Goal: Task Accomplishment & Management: Use online tool/utility

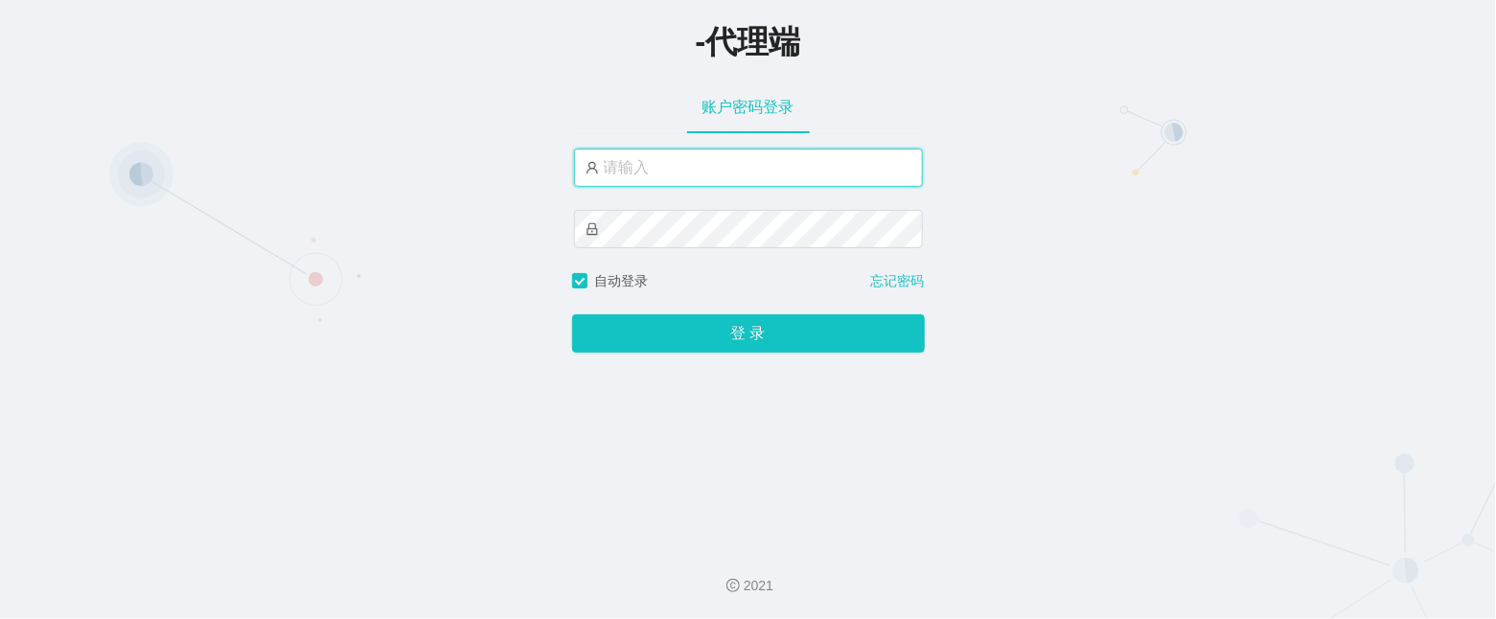
type input "admin"
click at [904, 489] on div "-代理端 账户密码登录 admin 自动登录 忘记密码 登 录" at bounding box center [748, 265] width 1496 height 530
click at [796, 357] on div "-代理端 账户密码登录 admin 自动登录 忘记密码 登 录" at bounding box center [748, 265] width 1496 height 530
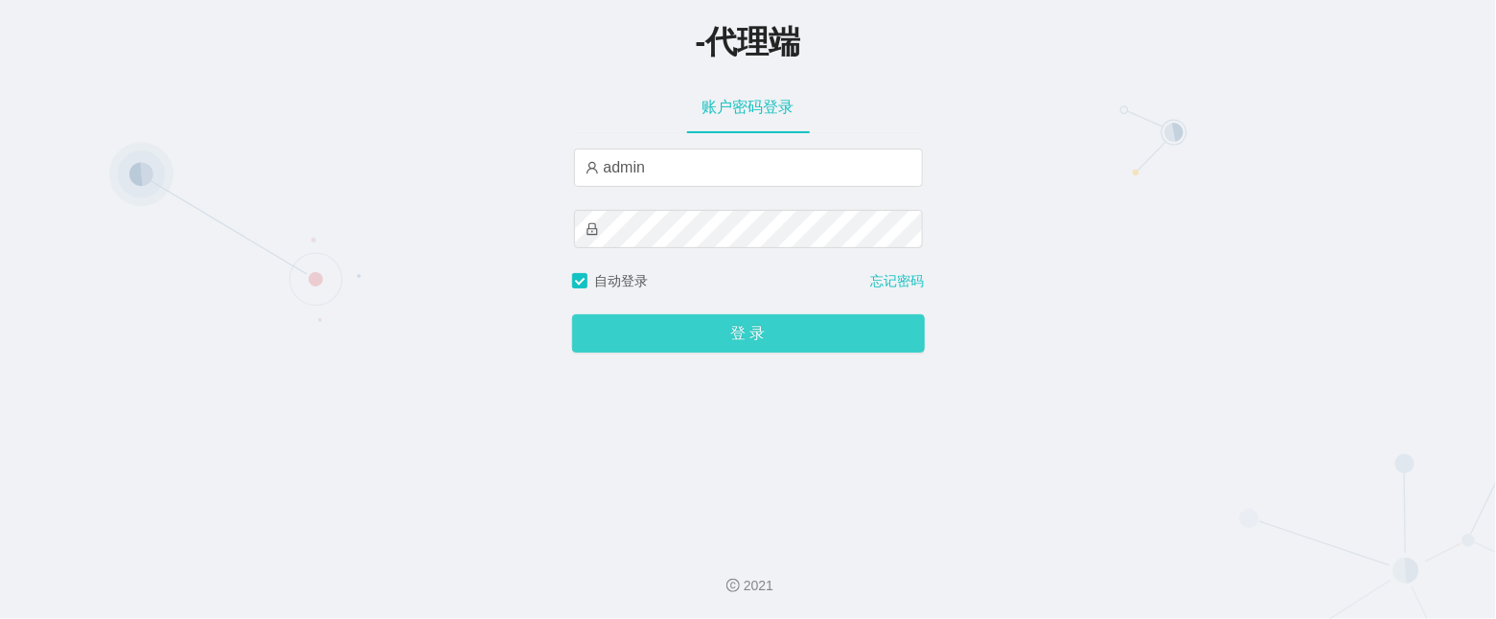
click at [797, 353] on button "登 录" at bounding box center [748, 333] width 353 height 38
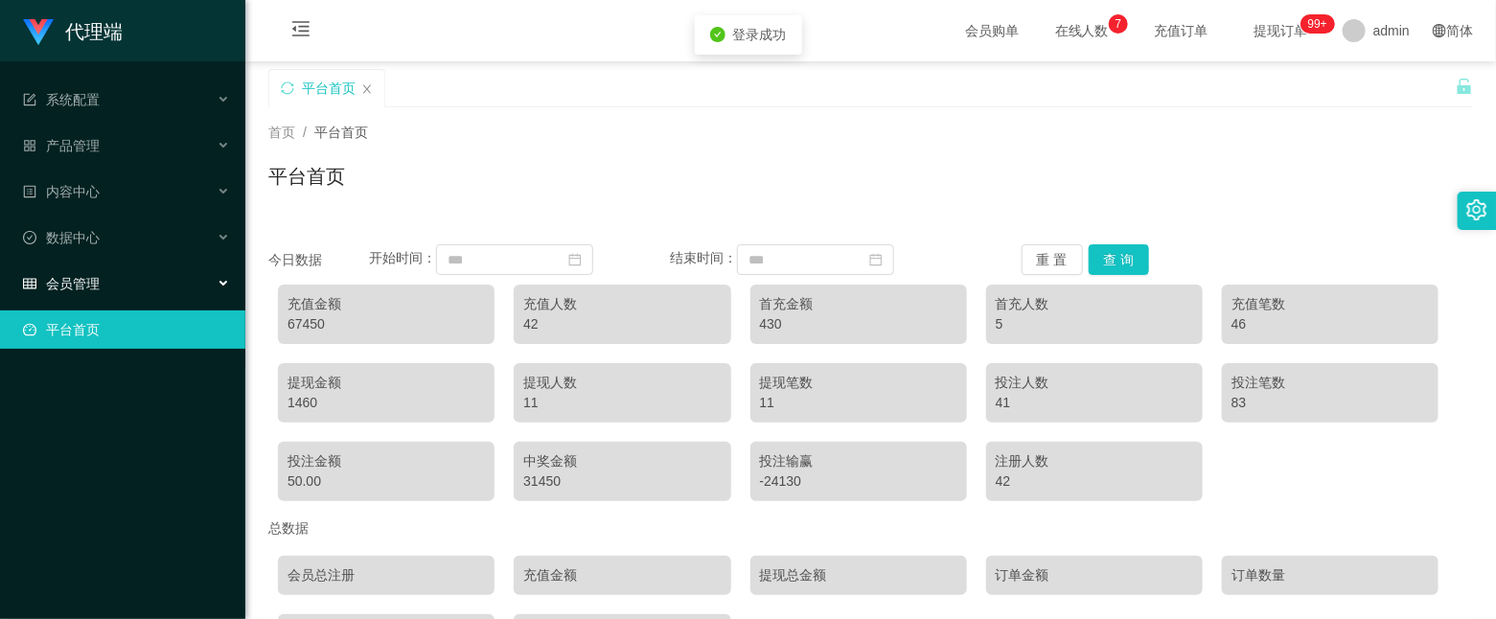
drag, startPoint x: 124, startPoint y: 262, endPoint x: 152, endPoint y: 293, distance: 42.7
click at [122, 264] on div "会员管理" at bounding box center [122, 283] width 245 height 38
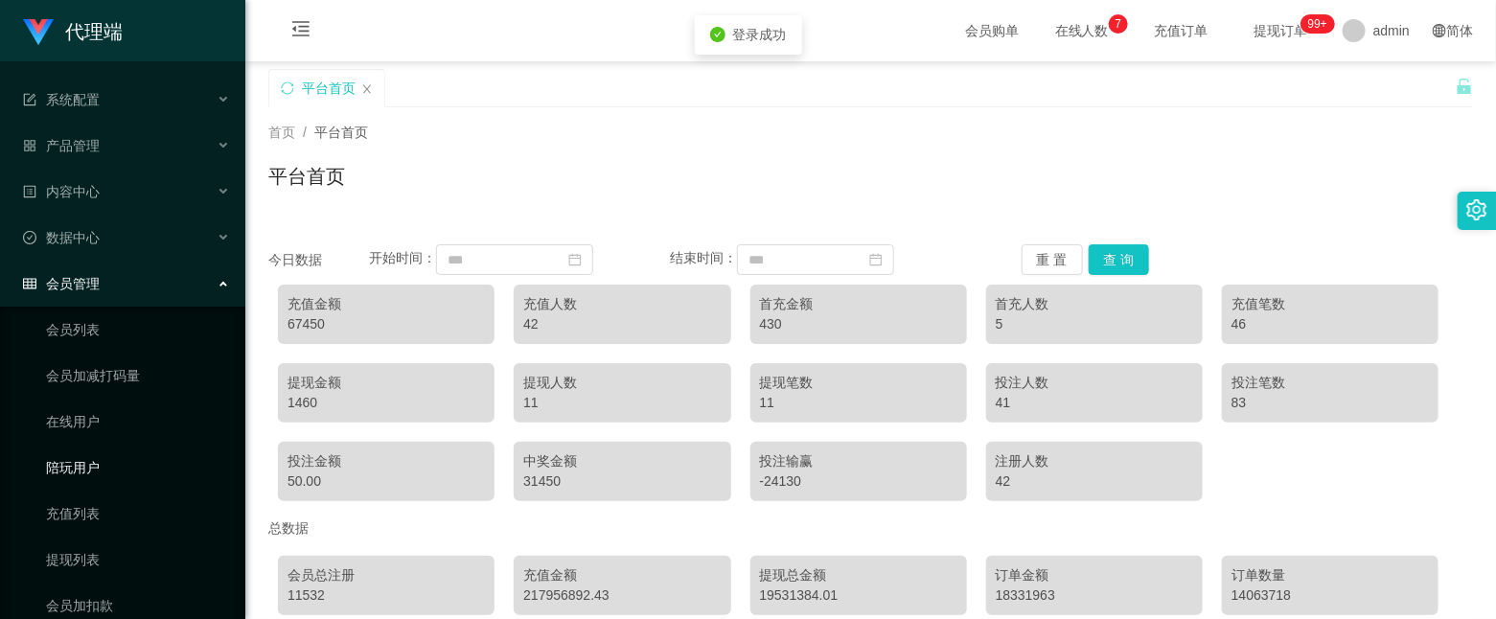
scroll to position [101, 0]
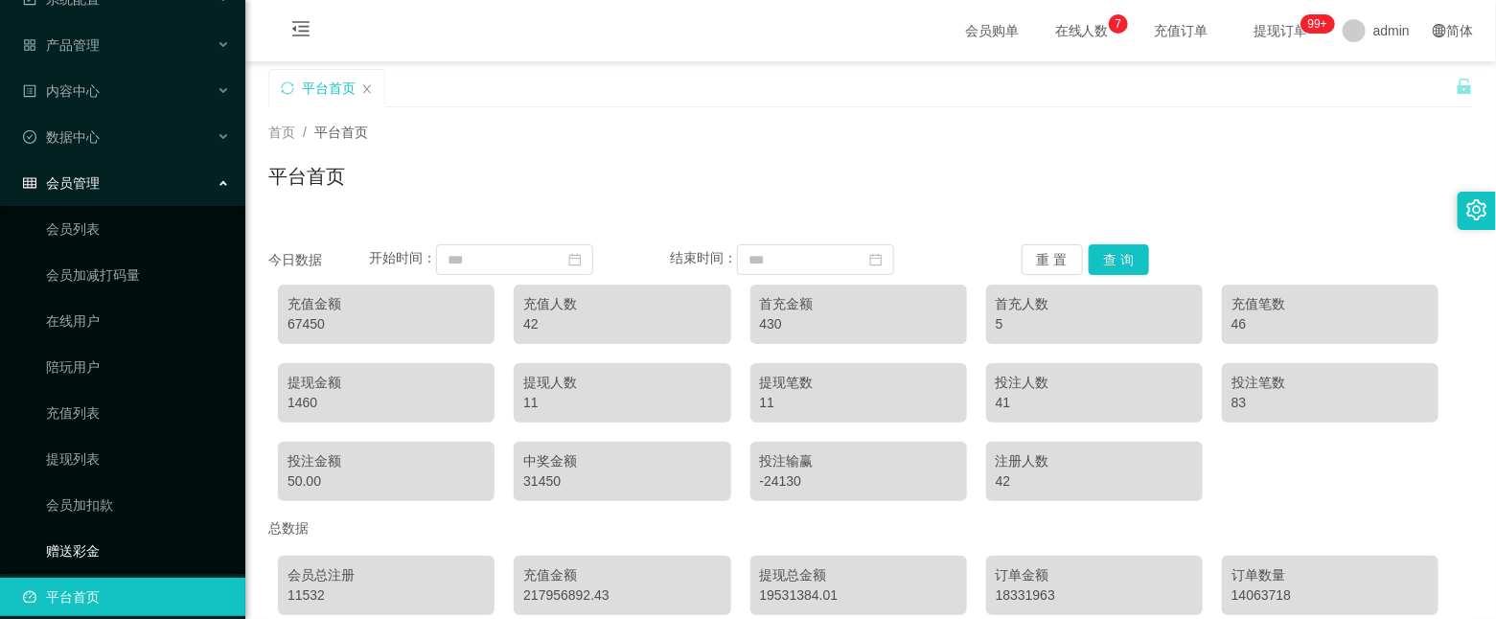
click at [125, 532] on link "赠送彩金" at bounding box center [138, 551] width 184 height 38
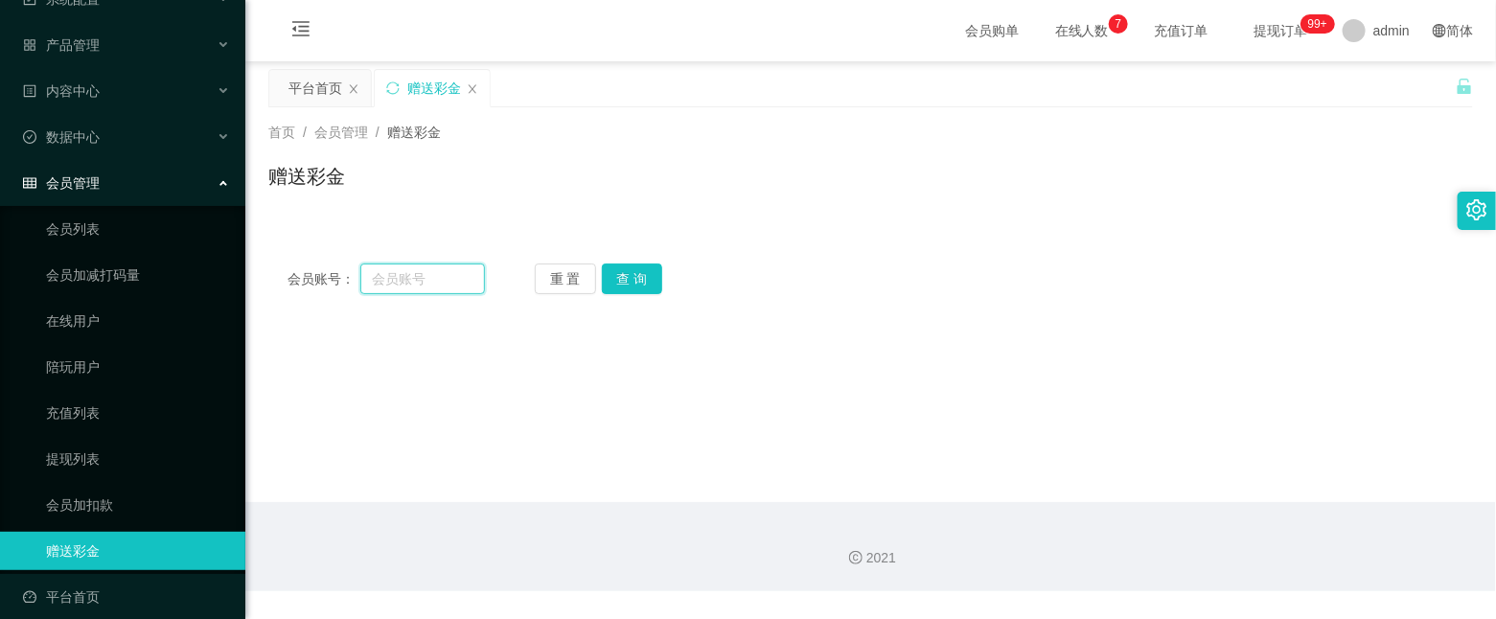
drag, startPoint x: 414, startPoint y: 263, endPoint x: 414, endPoint y: 274, distance: 11.5
click at [414, 273] on input "text" at bounding box center [422, 279] width 125 height 31
paste input "请稍等，为您提交工作台核实！"
drag, startPoint x: 458, startPoint y: 273, endPoint x: 47, endPoint y: 237, distance: 412.7
click at [47, 237] on section "代理端 系统配置 产品管理 内容中心 数据中心 会员管理 会员列表 会员加减打码量 在线用户 陪玩用户 充值列表 提现列表 会员加扣款 赠送彩金 平台首页 保…" at bounding box center [748, 295] width 1496 height 591
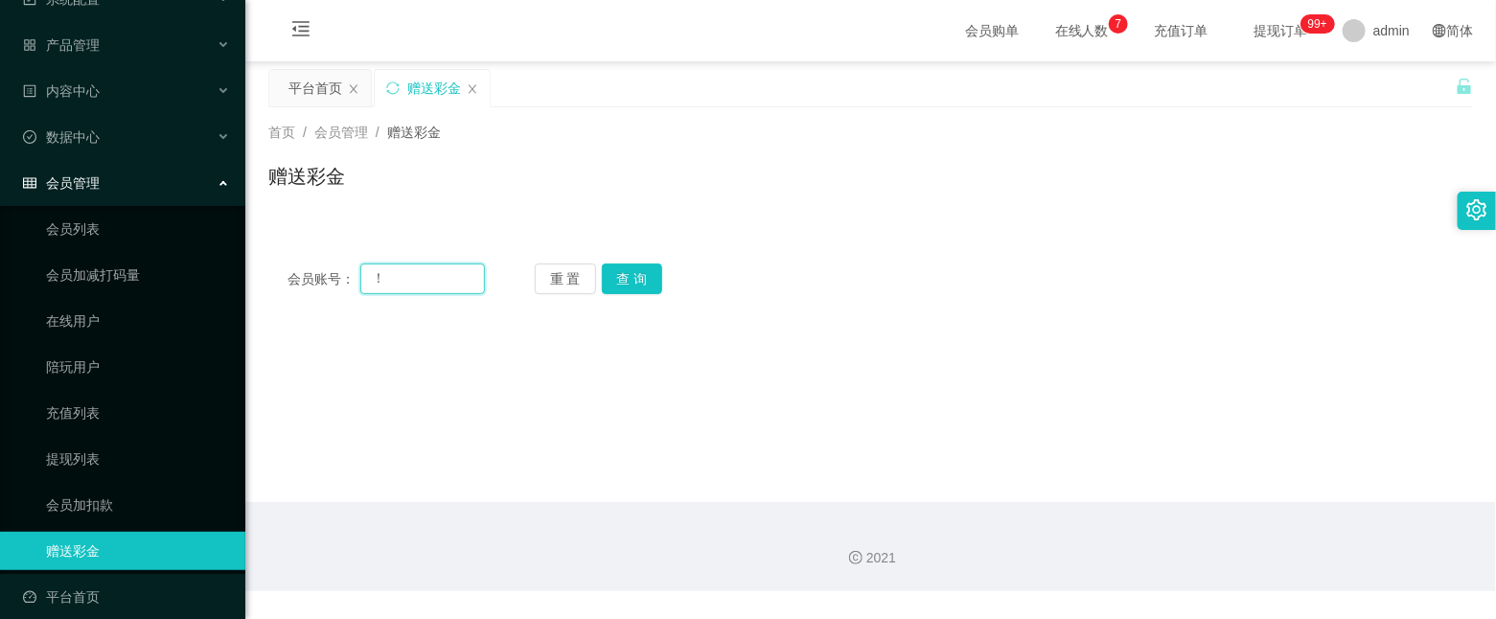
type input "！"
click at [454, 273] on input "！" at bounding box center [422, 279] width 125 height 31
type input "kckckc"
drag, startPoint x: 633, startPoint y: 276, endPoint x: 641, endPoint y: 290, distance: 16.3
click at [633, 276] on button "查 询" at bounding box center [632, 279] width 61 height 31
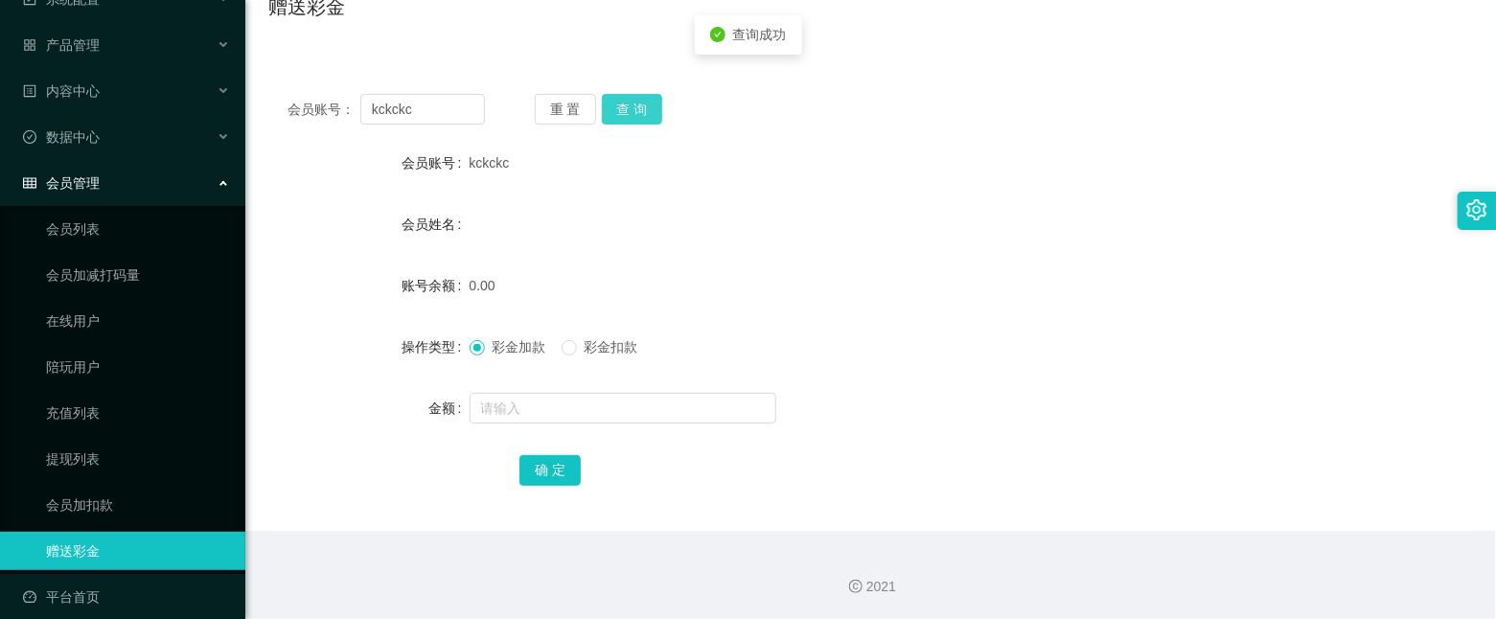
scroll to position [171, 0]
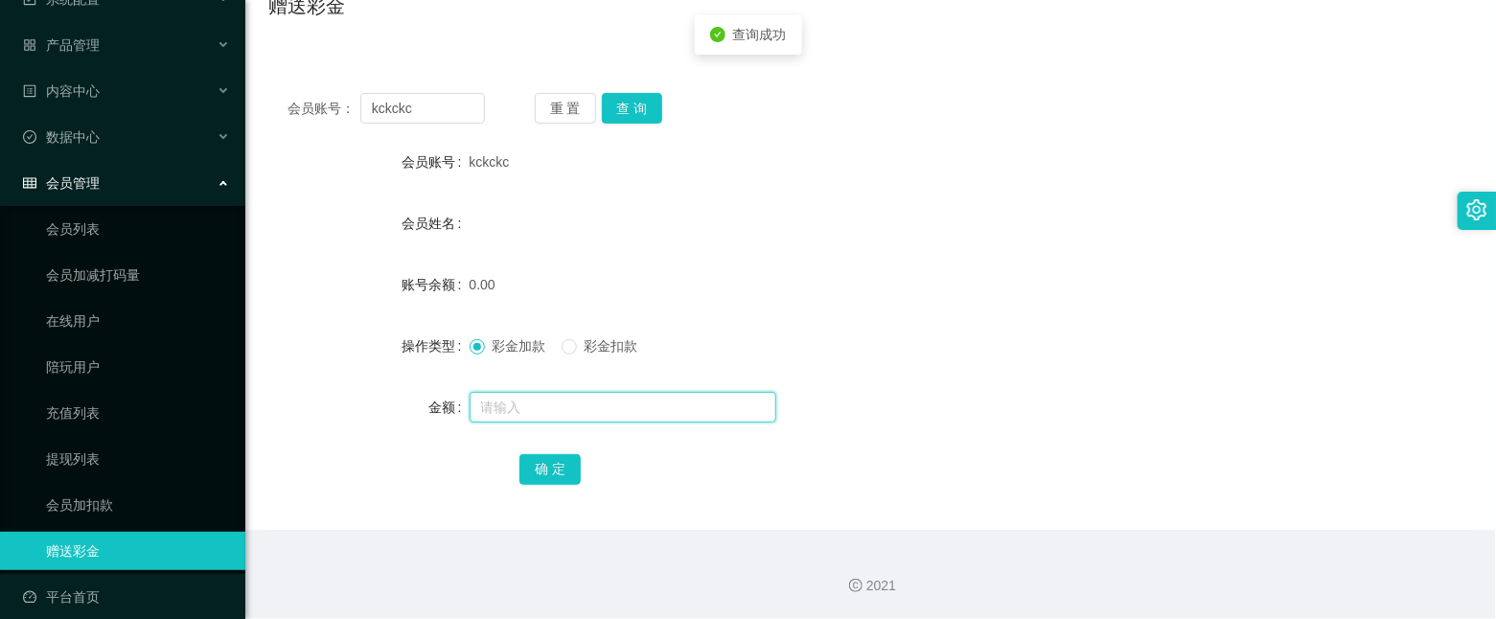
click at [581, 409] on input "text" at bounding box center [623, 407] width 307 height 31
type input "100"
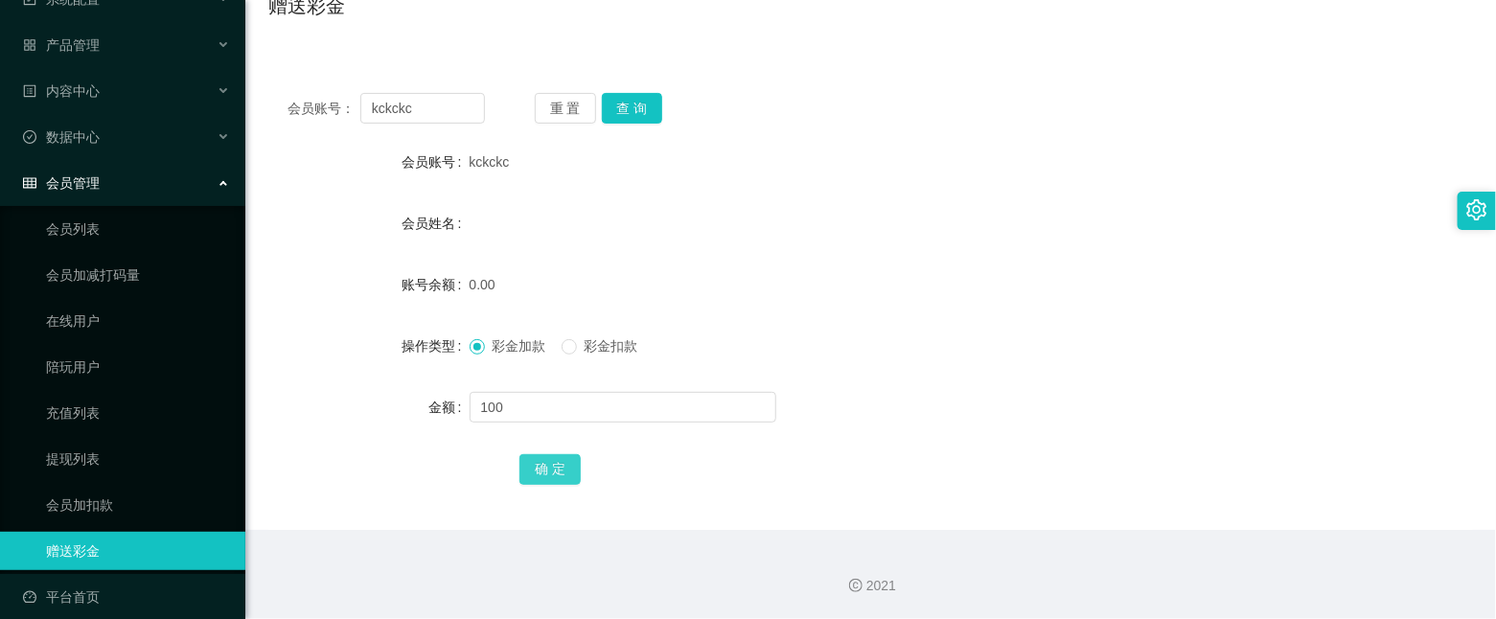
click at [576, 478] on button "确 定" at bounding box center [549, 469] width 61 height 31
click at [440, 107] on input "kckckc" at bounding box center [422, 108] width 125 height 31
type input "k"
paste input "Vinakops1074"
type input "Vinakops1074"
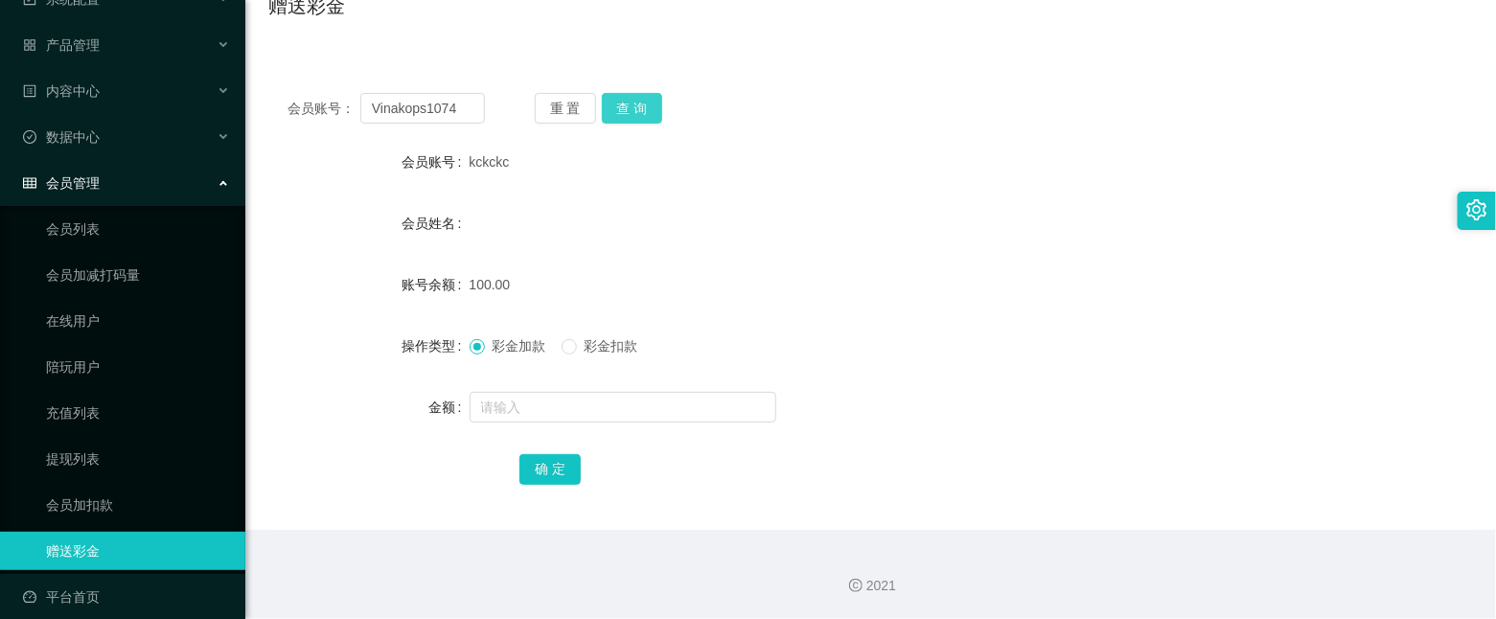
click at [653, 119] on button "查 询" at bounding box center [632, 108] width 61 height 31
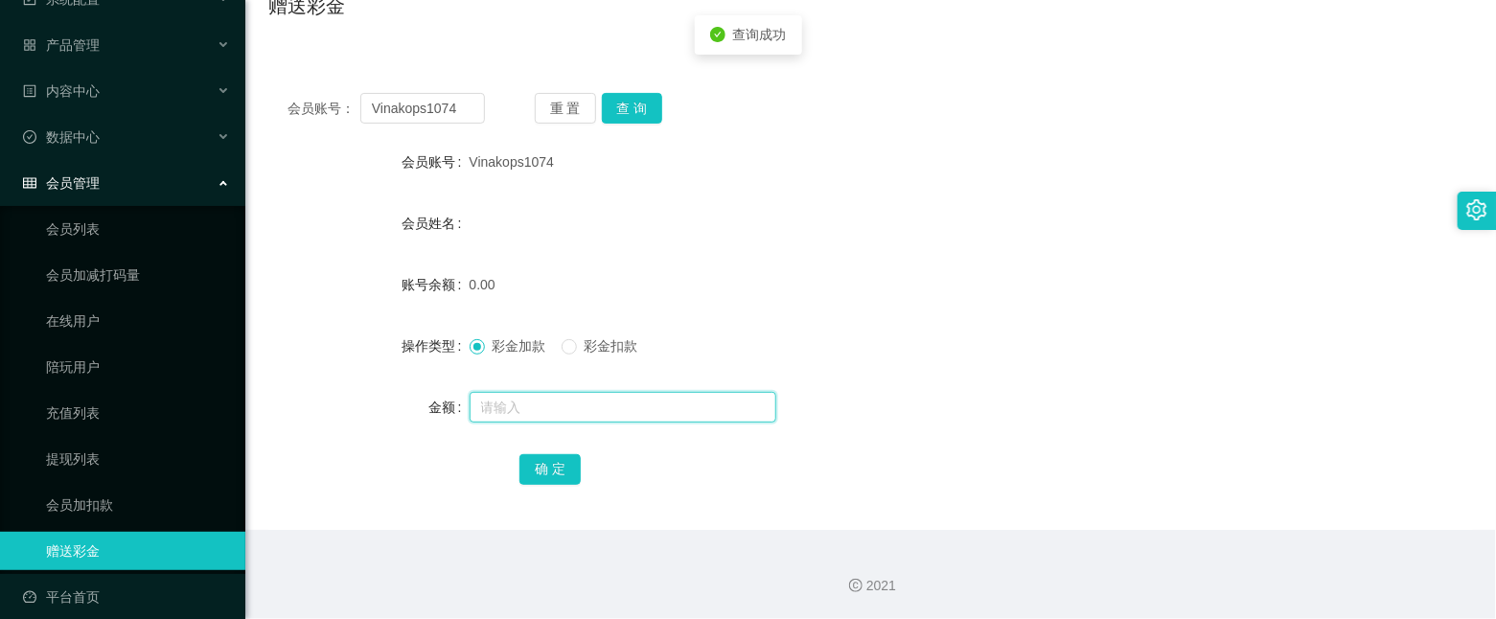
click at [573, 401] on input "text" at bounding box center [623, 407] width 307 height 31
type input "100"
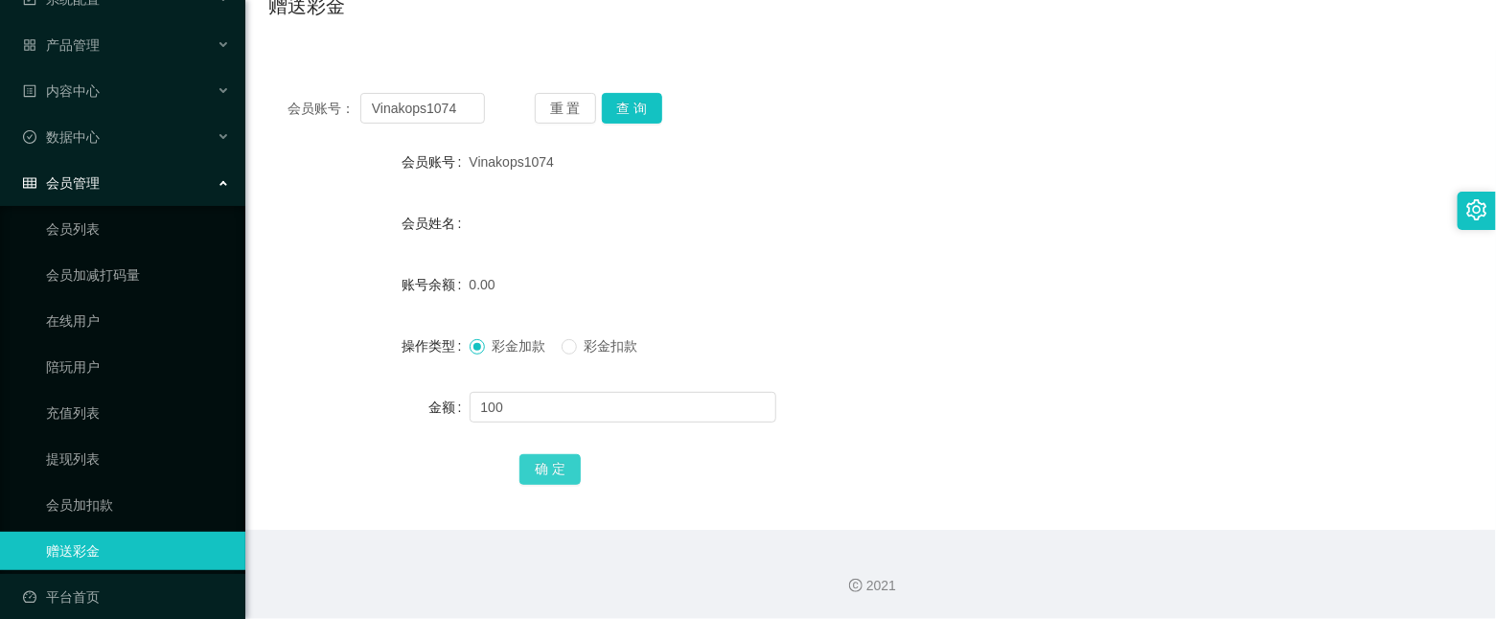
click at [559, 454] on button "确 定" at bounding box center [549, 469] width 61 height 31
